Goal: Find specific page/section: Find specific page/section

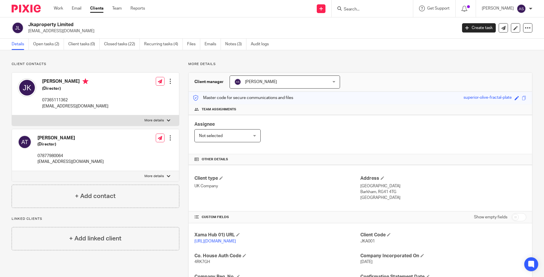
scroll to position [146, 0]
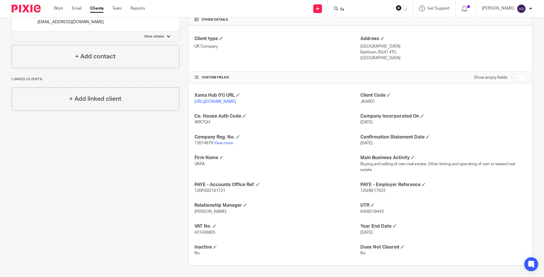
type input "f"
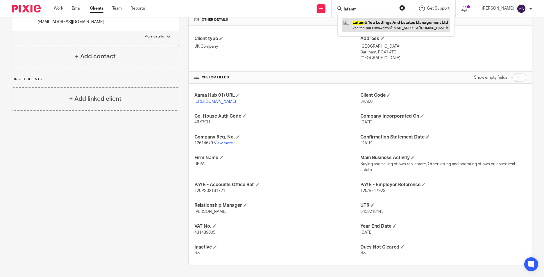
type input "lafanm"
click at [365, 24] on link at bounding box center [396, 24] width 108 height 13
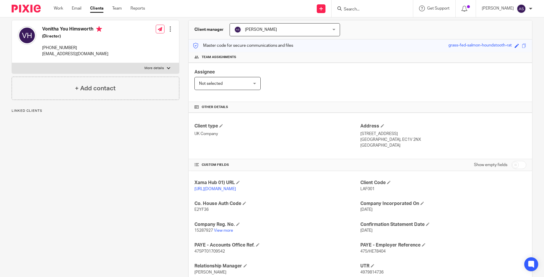
scroll to position [119, 0]
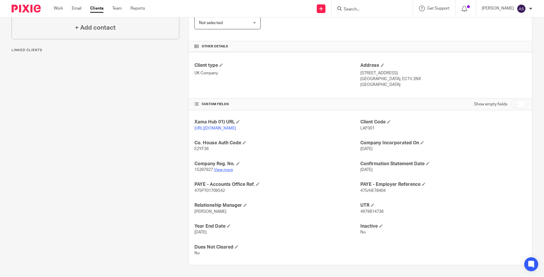
click at [225, 170] on link "View more" at bounding box center [223, 170] width 19 height 4
